Goal: Find specific page/section

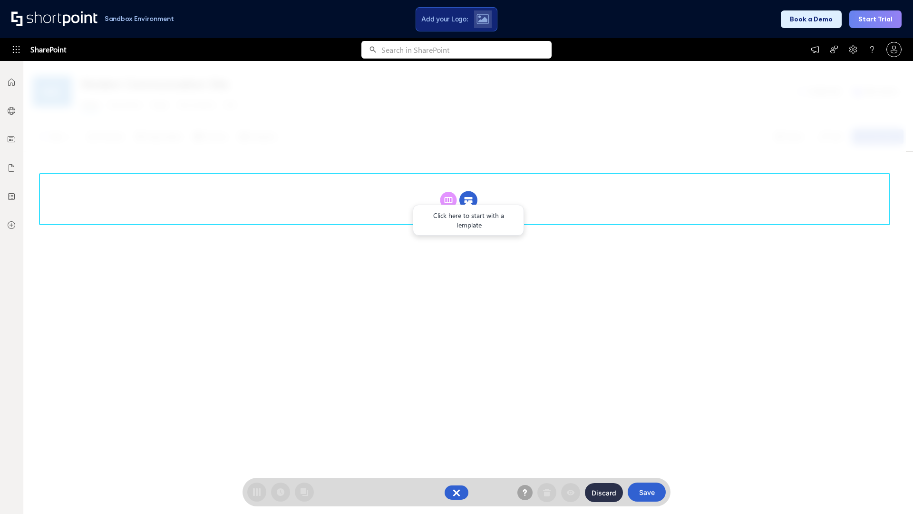
click at [469, 191] on circle at bounding box center [469, 200] width 18 height 18
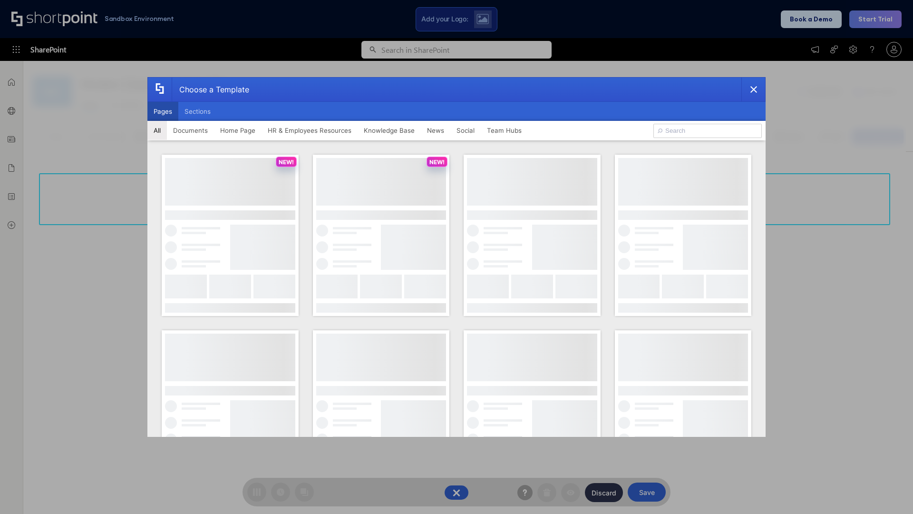
scroll to position [130, 0]
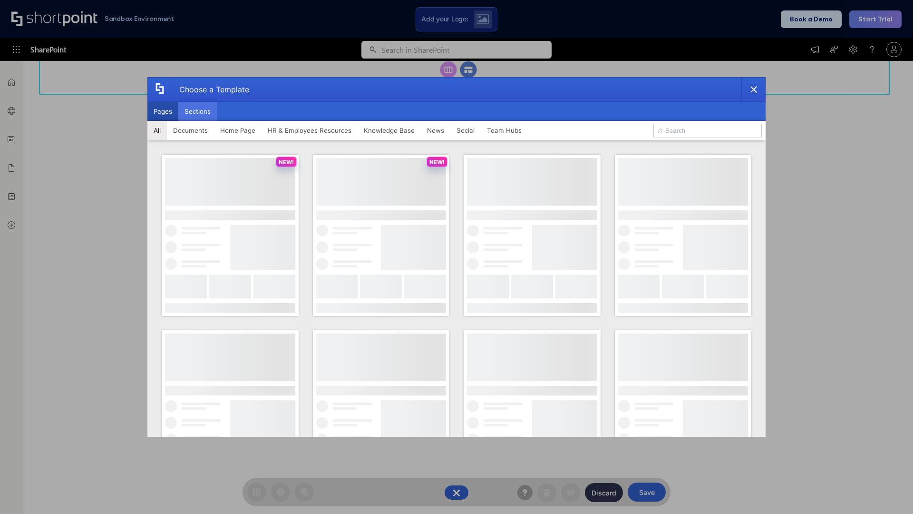
click at [197, 111] on button "Sections" at bounding box center [197, 111] width 39 height 19
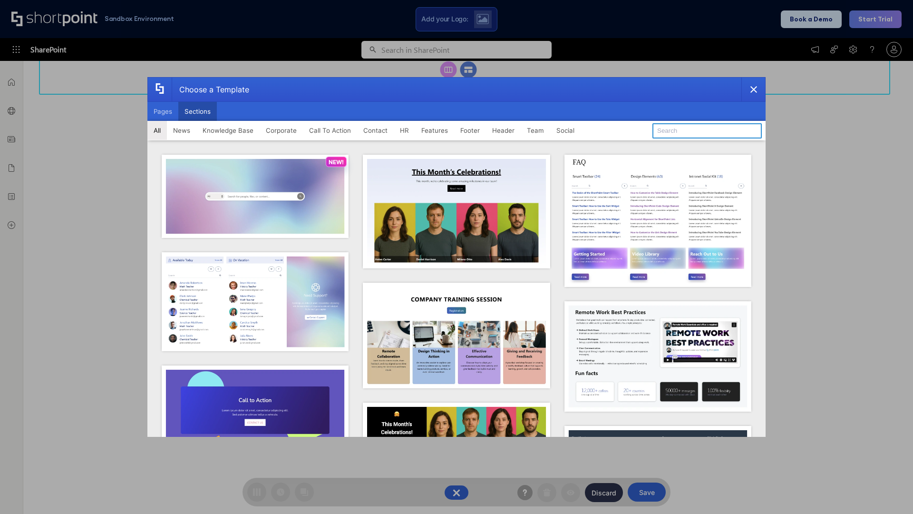
type input "FAQ 1"
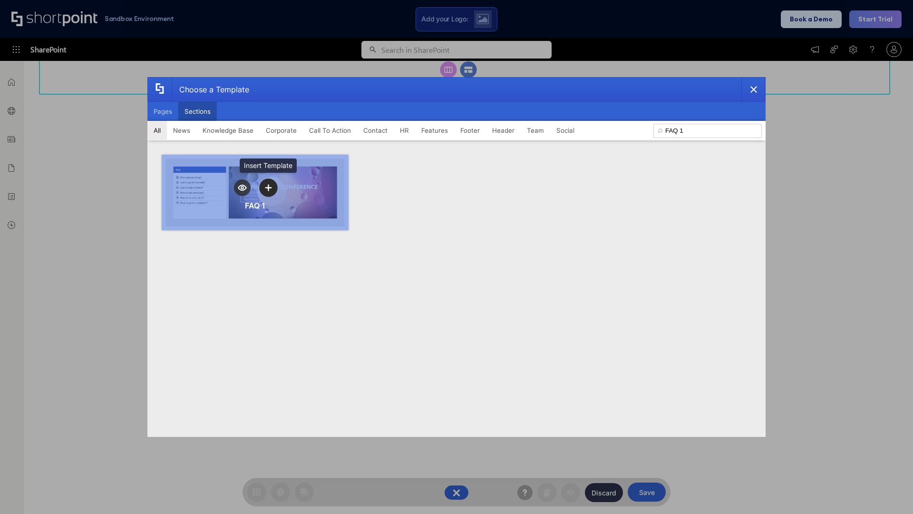
click at [268, 187] on icon "template selector" at bounding box center [268, 187] width 7 height 7
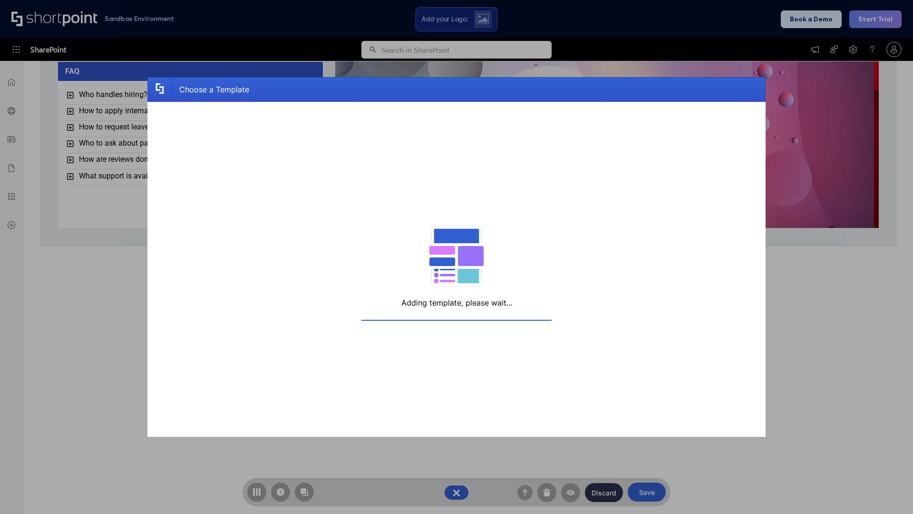
scroll to position [7, 7]
